Goal: Transaction & Acquisition: Download file/media

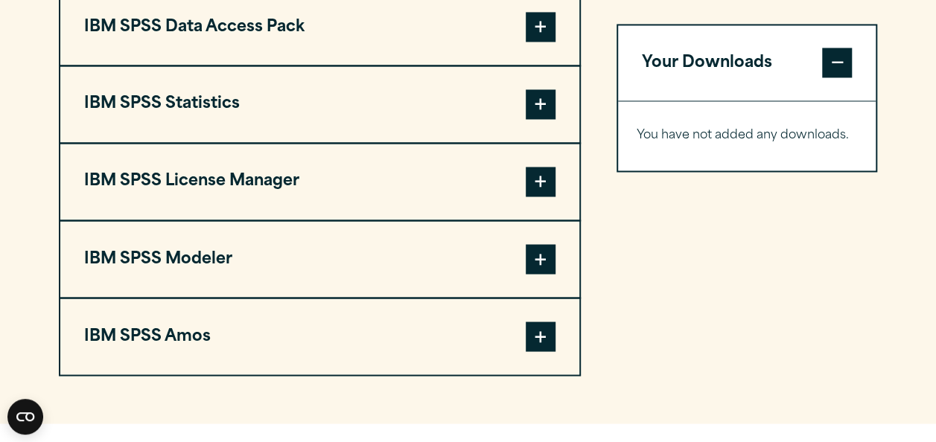
scroll to position [1191, 0]
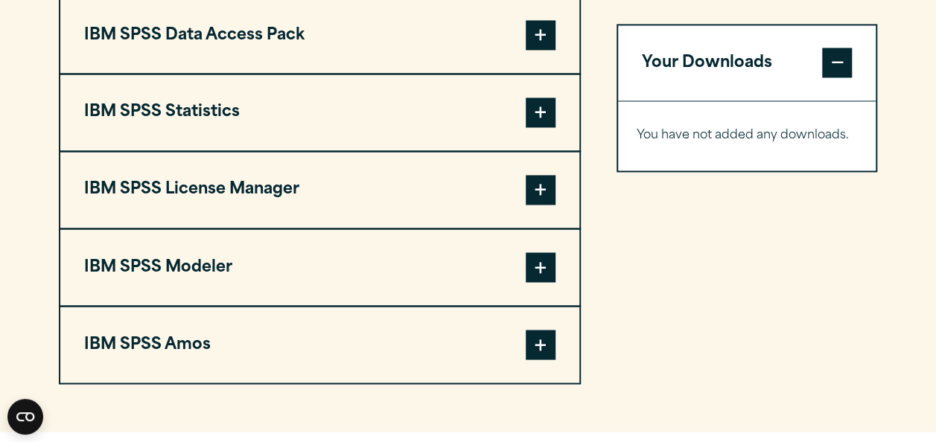
click at [424, 150] on button "IBM SPSS Statistics" at bounding box center [319, 112] width 519 height 76
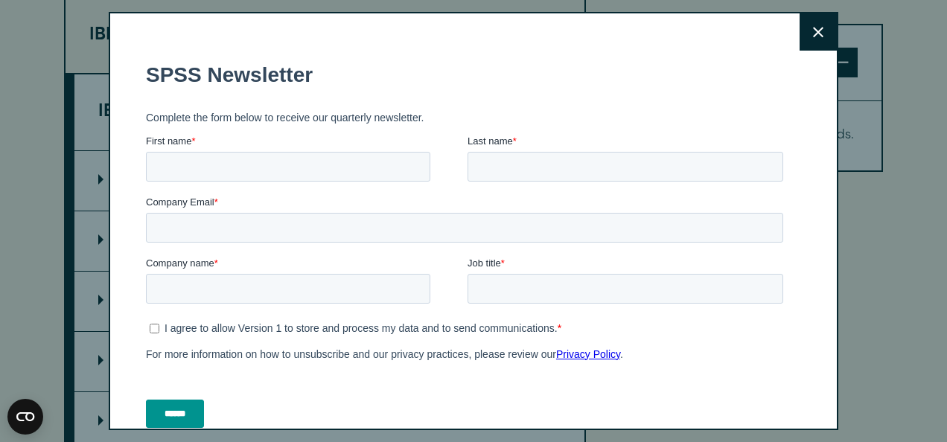
click at [800, 41] on button "Close" at bounding box center [818, 31] width 37 height 37
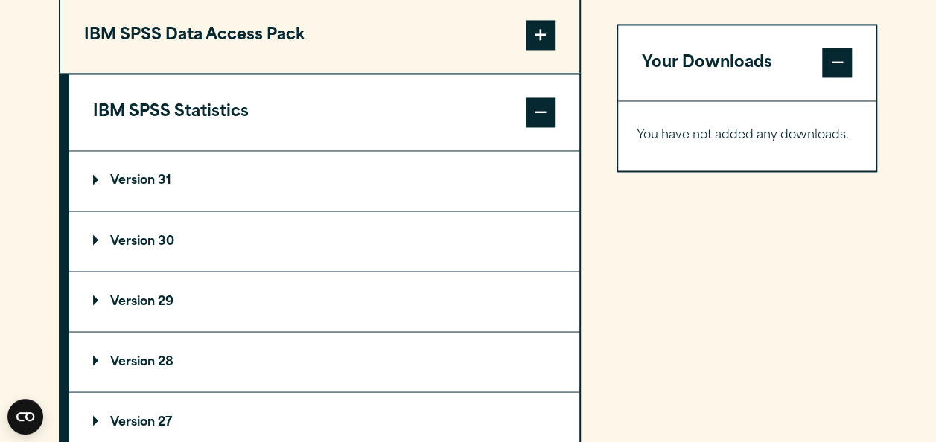
click at [162, 271] on summary "Version 30" at bounding box center [324, 241] width 510 height 60
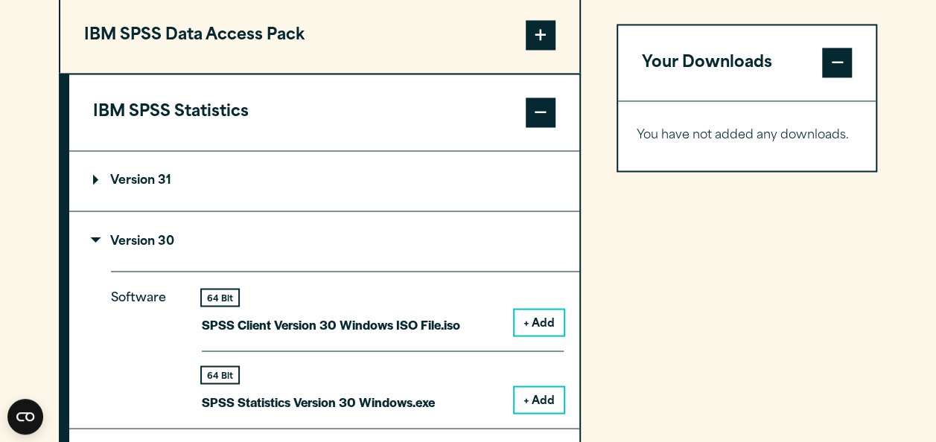
click at [536, 412] on button "+ Add" at bounding box center [538, 399] width 49 height 25
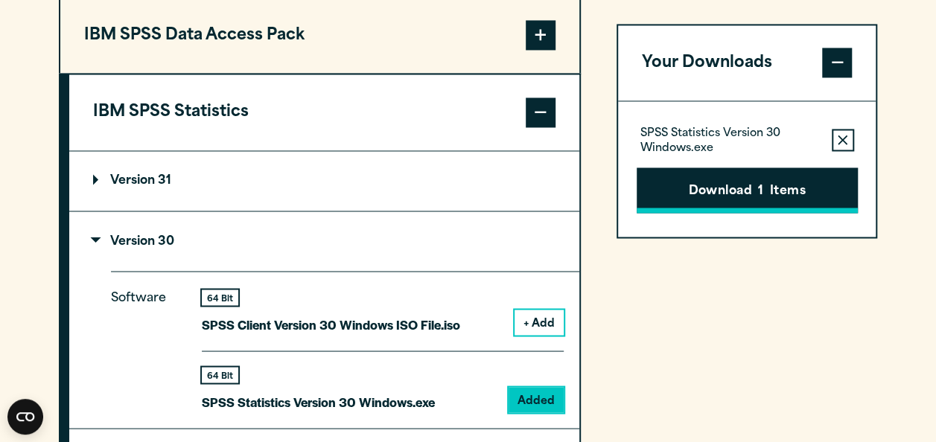
click at [716, 187] on button "Download 1 Items" at bounding box center [747, 191] width 221 height 46
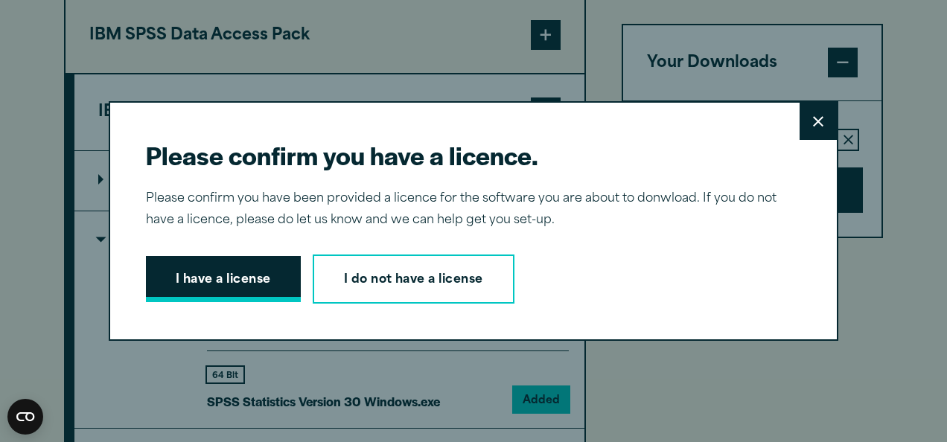
click at [179, 265] on button "I have a license" at bounding box center [223, 279] width 155 height 46
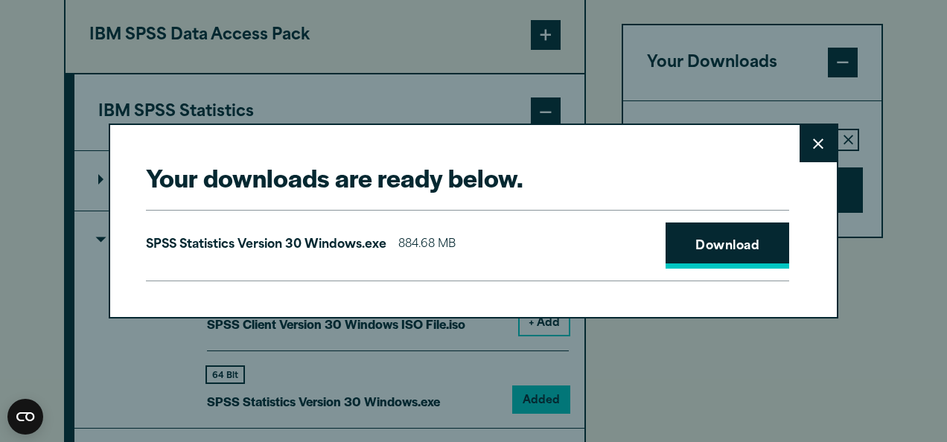
click at [666, 237] on link "Download" at bounding box center [728, 246] width 124 height 46
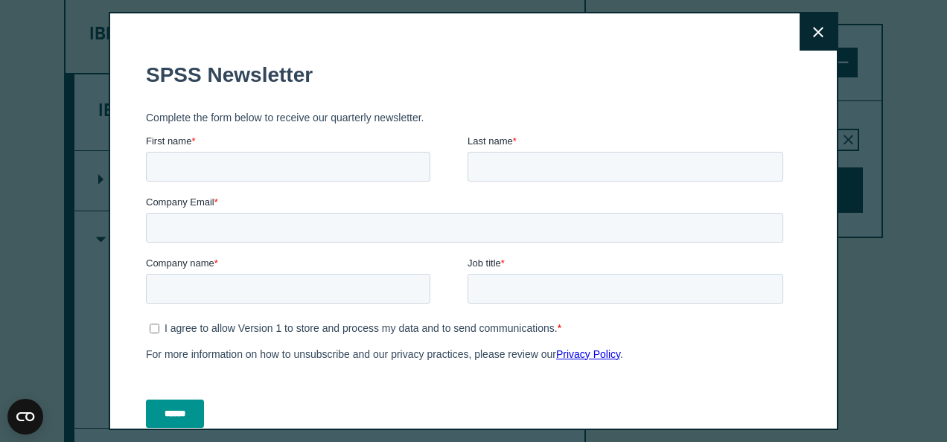
click at [546, 42] on div "Close" at bounding box center [474, 221] width 730 height 418
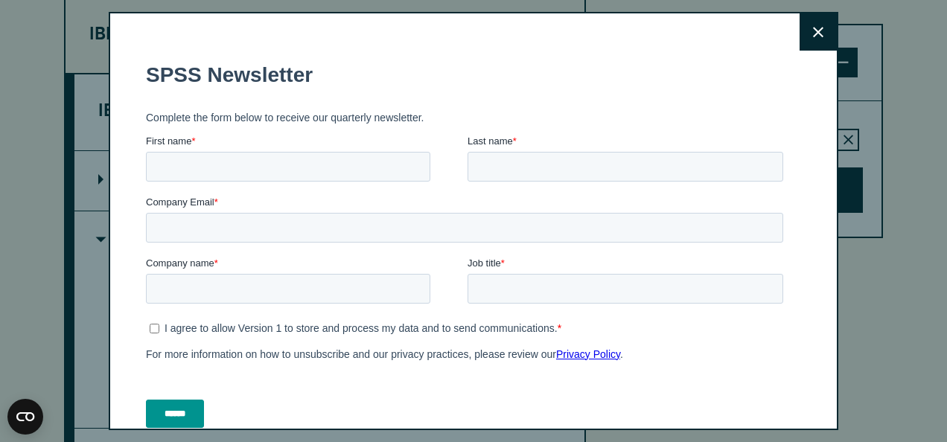
click at [813, 31] on icon at bounding box center [818, 32] width 10 height 11
